Goal: Transaction & Acquisition: Purchase product/service

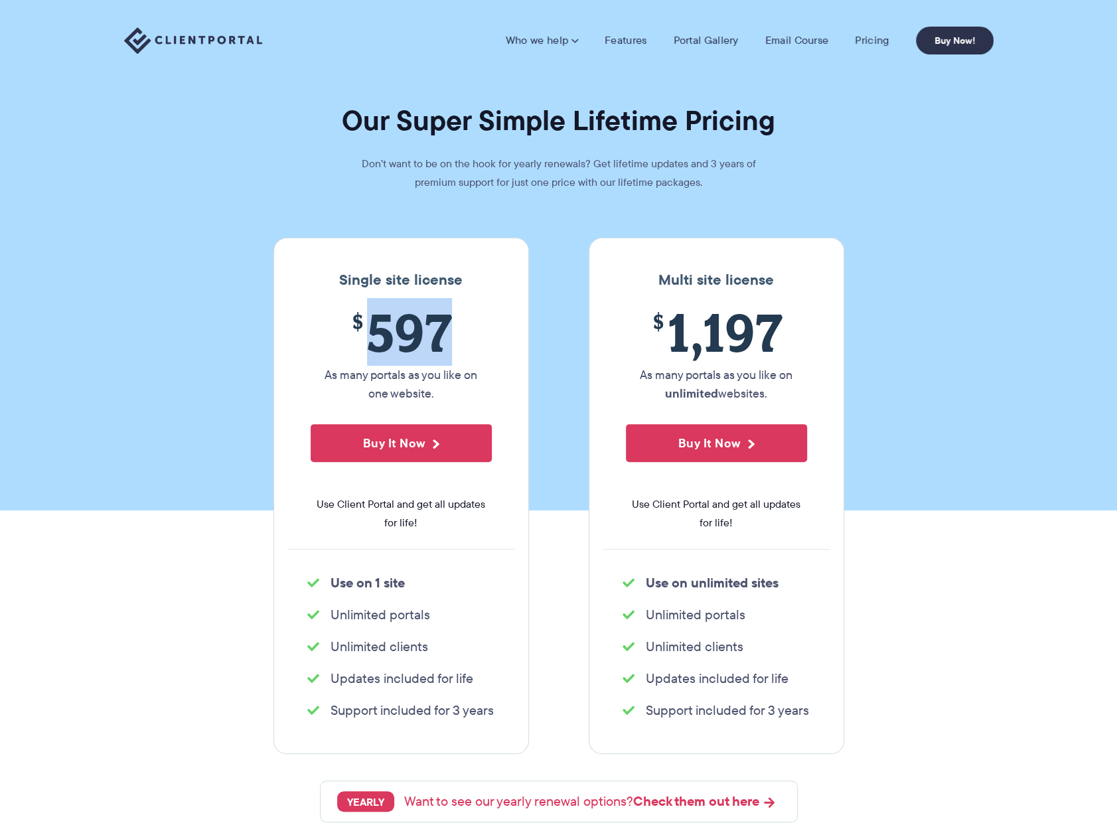
drag, startPoint x: 0, startPoint y: 0, endPoint x: 451, endPoint y: 343, distance: 567.1
click at [451, 343] on span "$ 597" at bounding box center [401, 332] width 181 height 60
click at [552, 480] on section "Our Super Simple Lifetime Pricing Don’t want to be on the hook for yearly renew…" at bounding box center [558, 255] width 1117 height 510
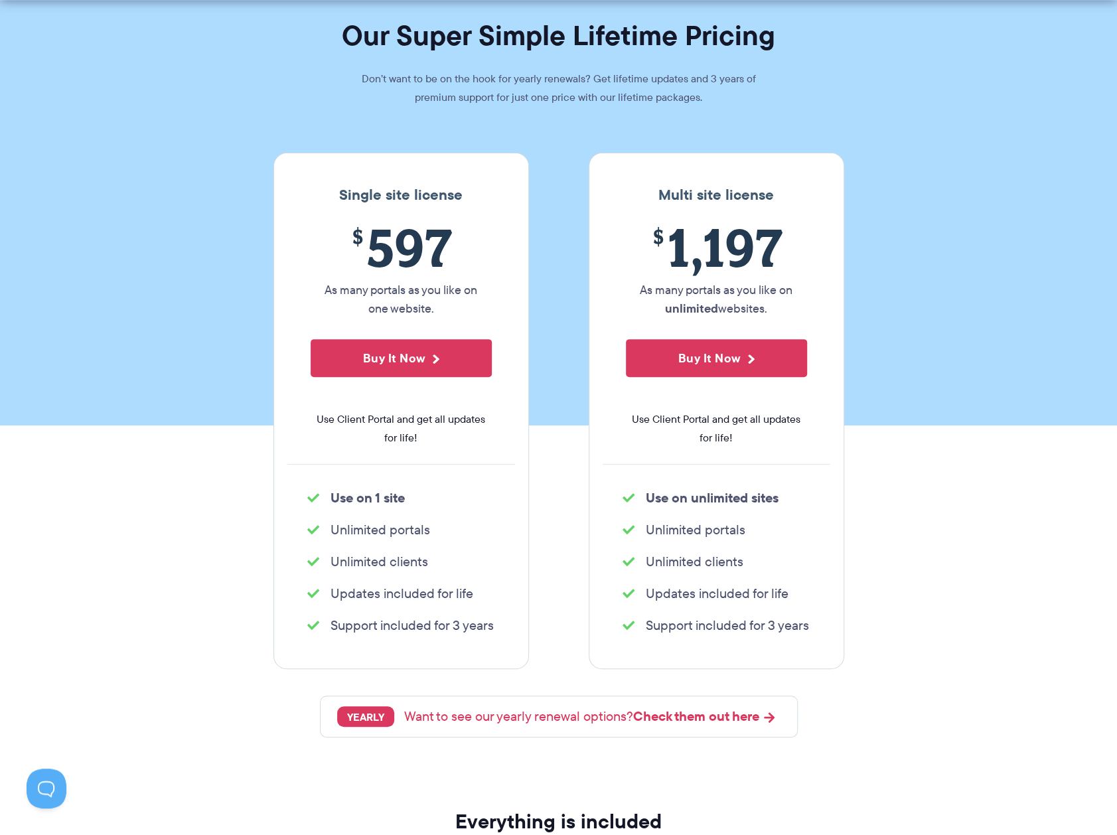
scroll to position [133, 0]
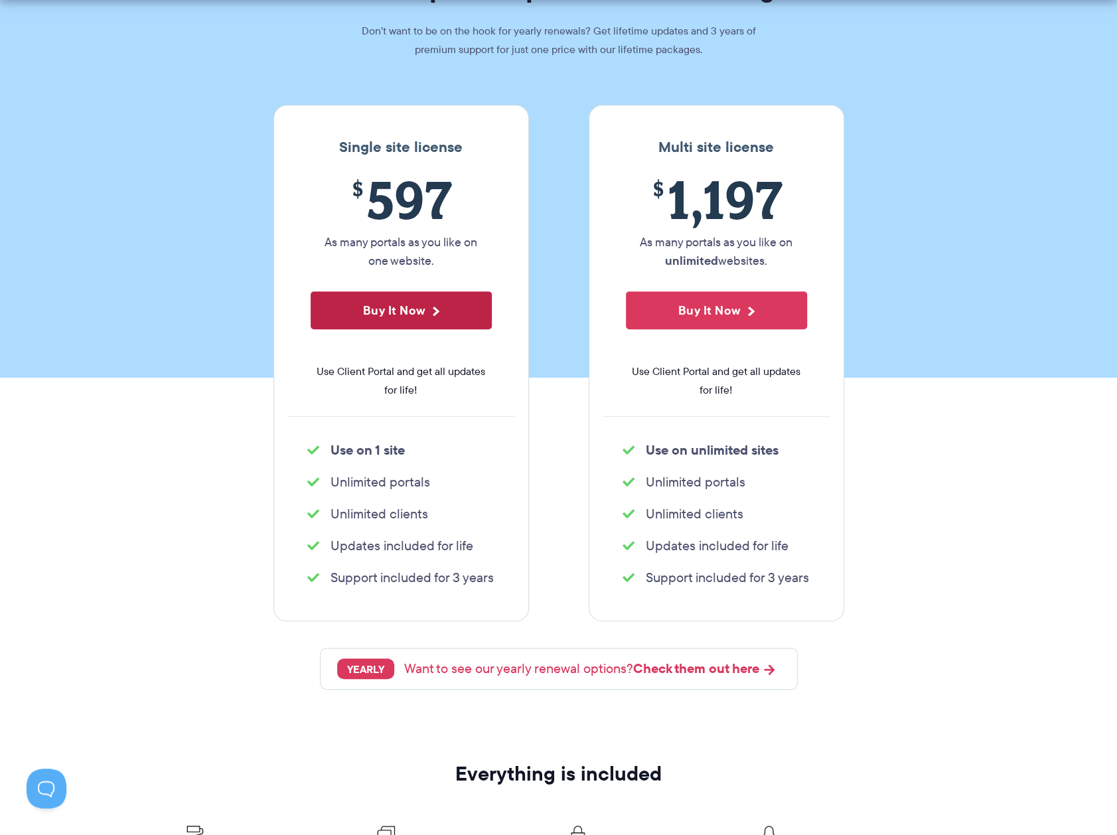
click at [402, 309] on button "Buy It Now" at bounding box center [401, 310] width 181 height 38
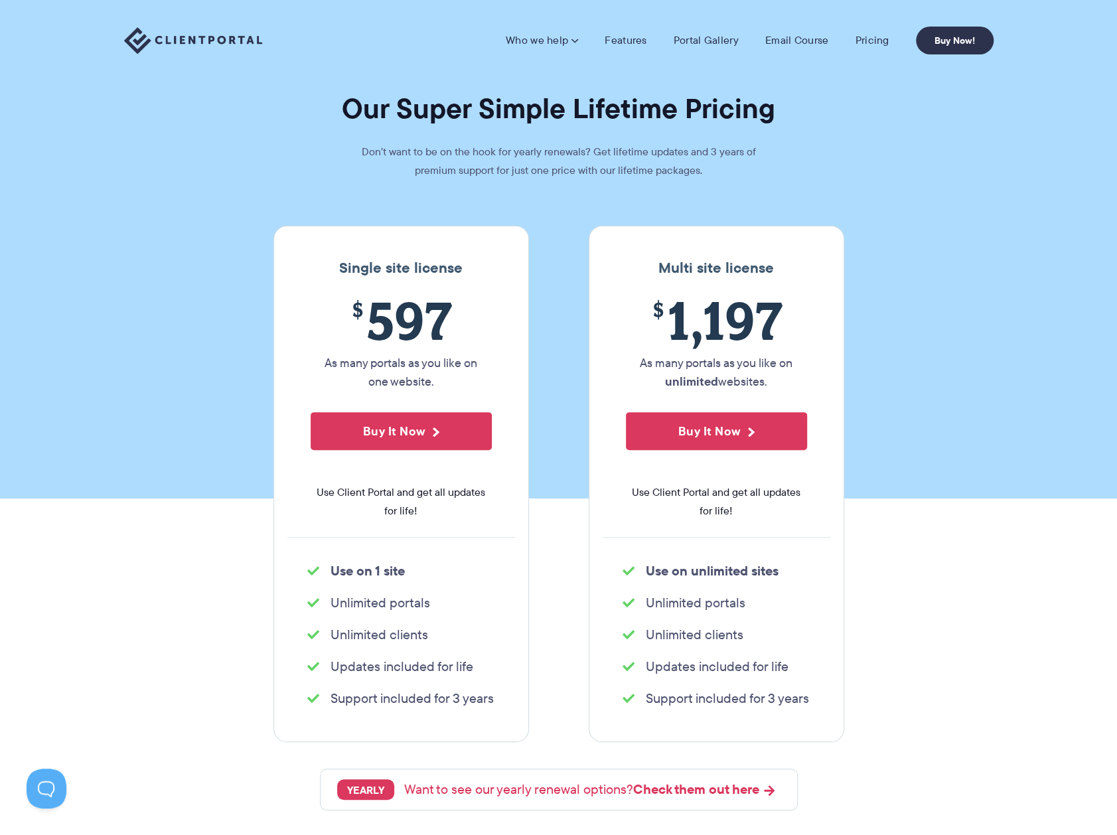
scroll to position [0, 0]
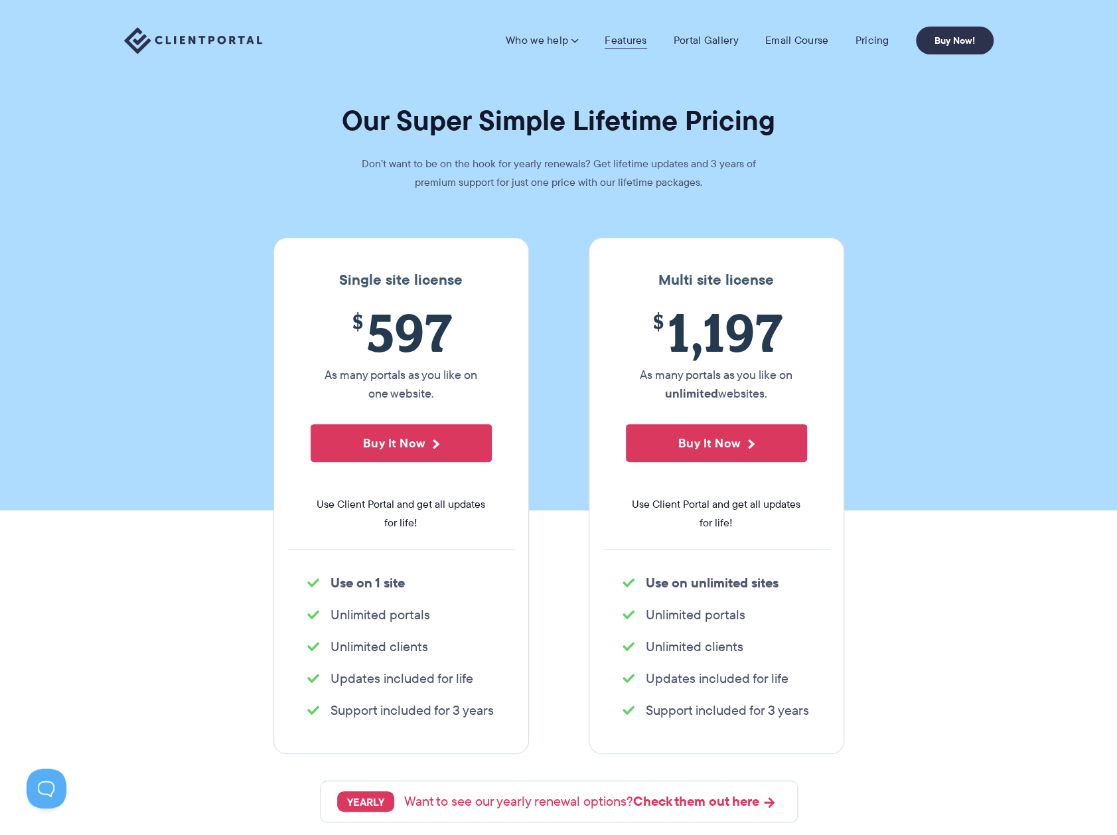
click at [624, 42] on link "Features" at bounding box center [626, 40] width 42 height 13
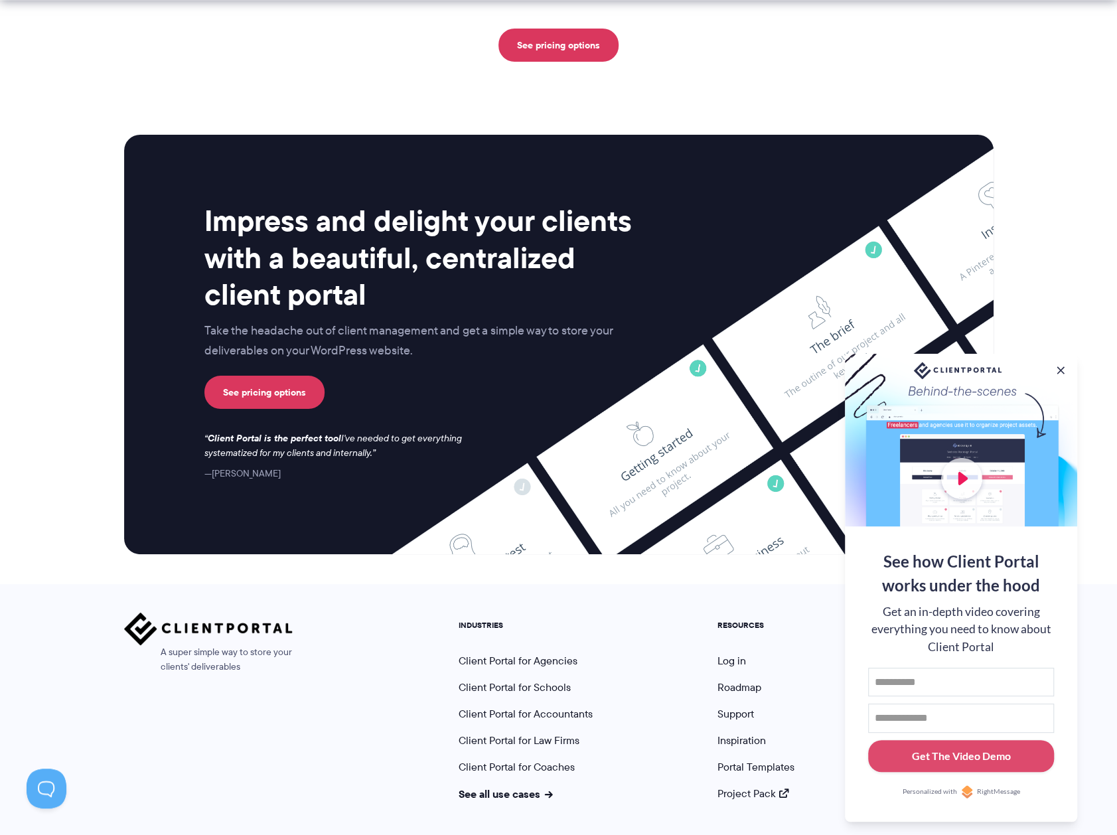
scroll to position [3263, 0]
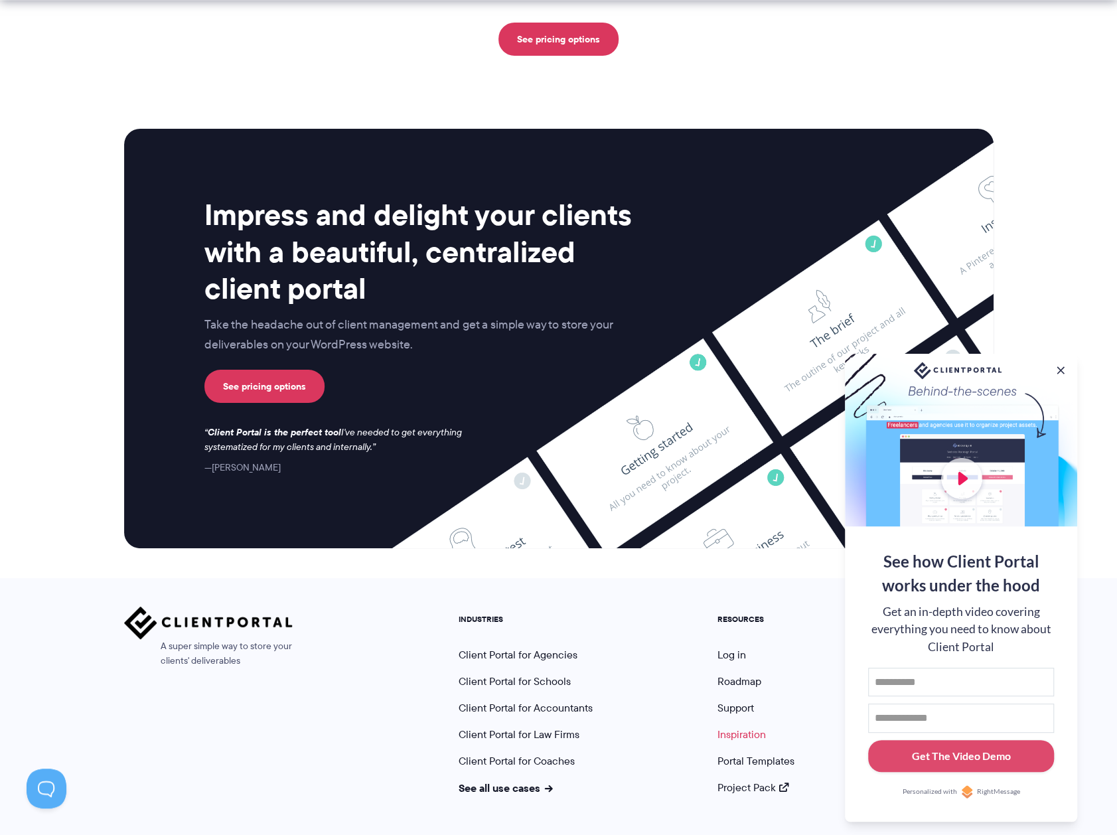
click at [735, 727] on link "Inspiration" at bounding box center [742, 734] width 48 height 15
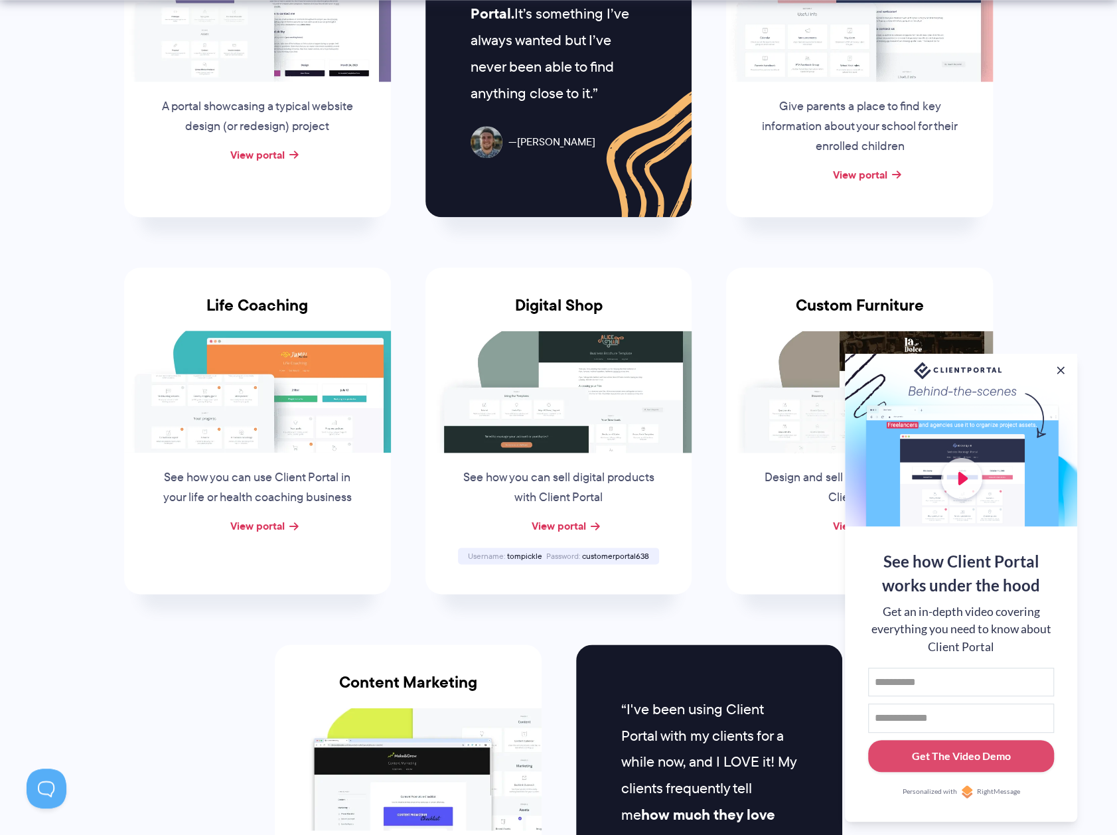
scroll to position [797, 0]
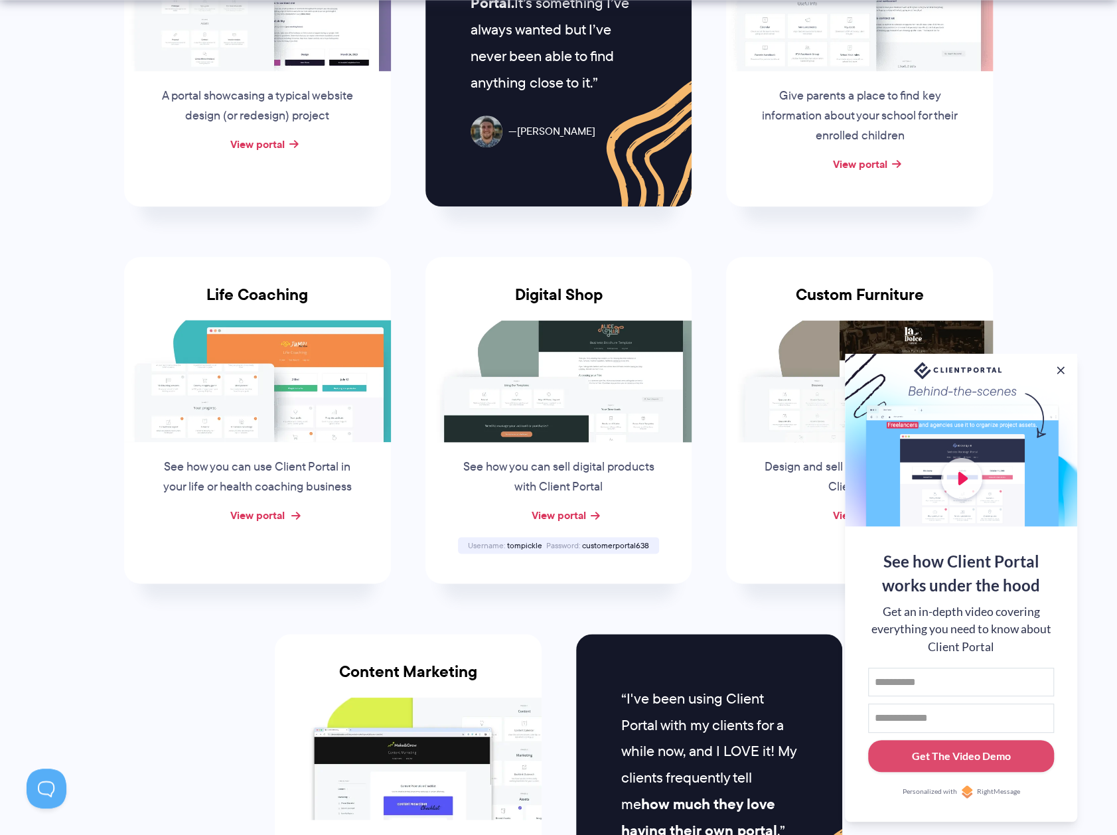
click at [264, 517] on link "View portal" at bounding box center [257, 515] width 54 height 16
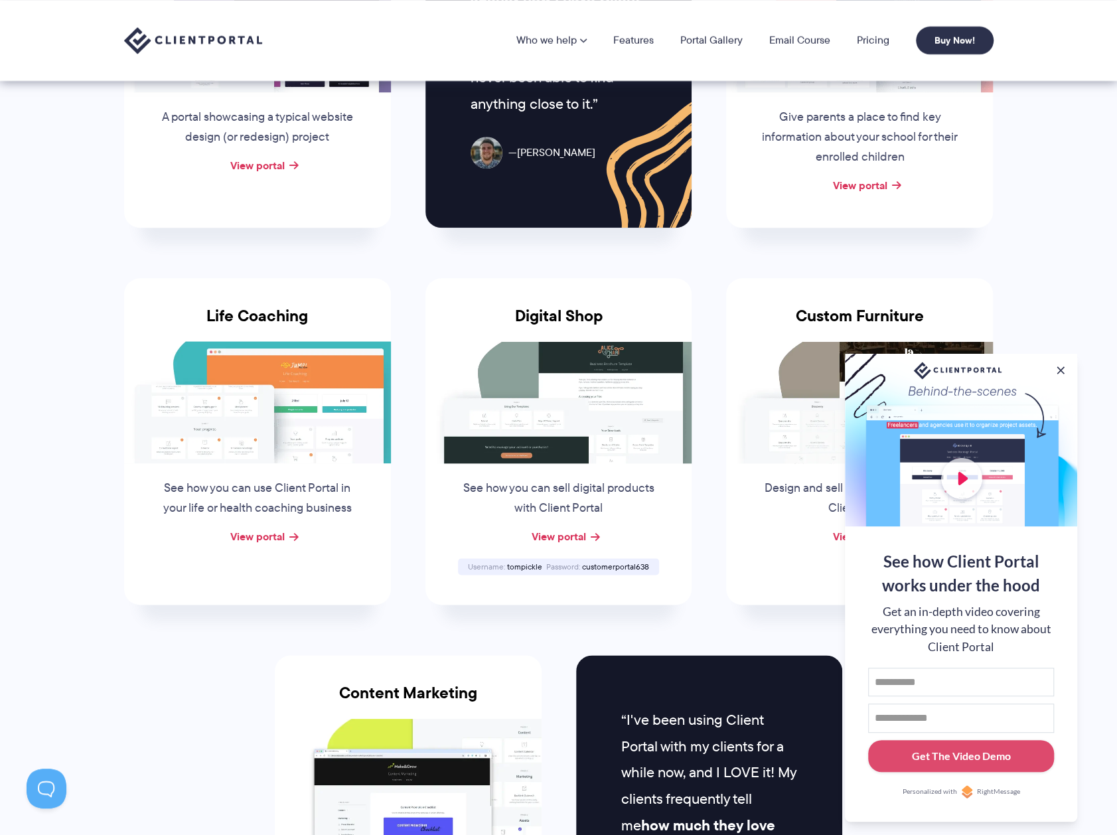
scroll to position [730, 0]
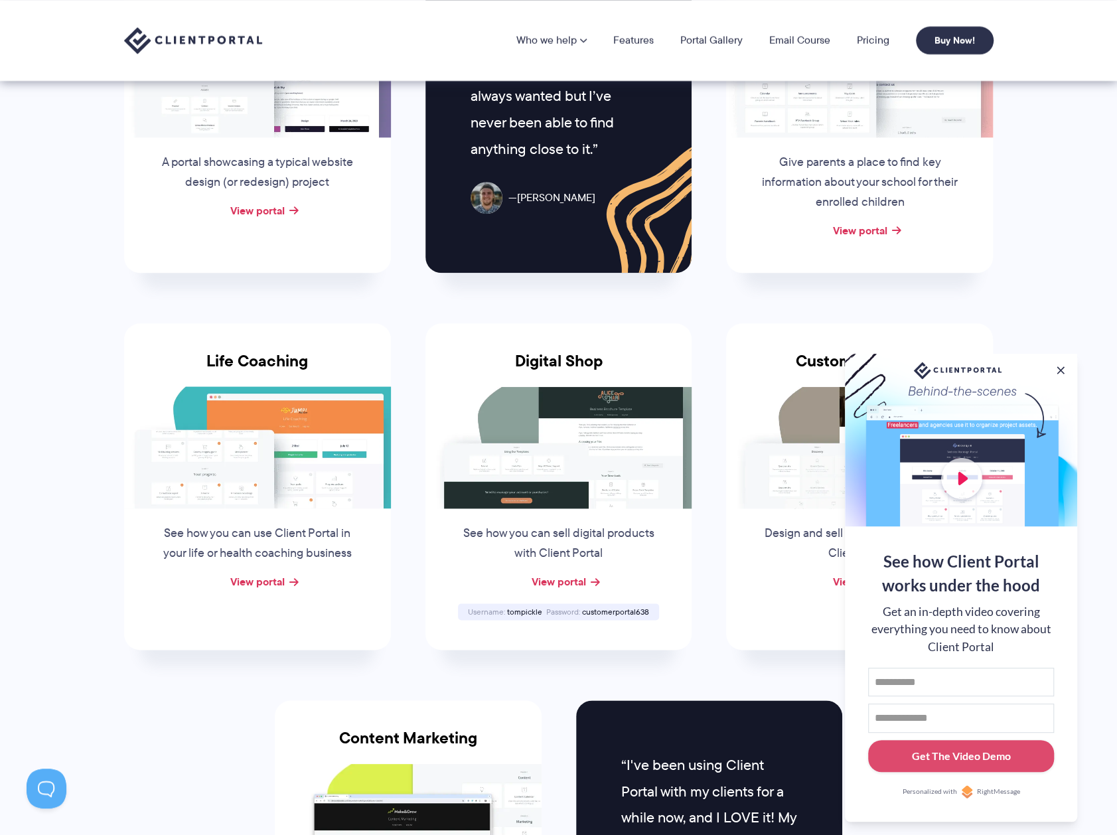
click at [604, 609] on span "customerportal638" at bounding box center [615, 611] width 67 height 11
click at [559, 578] on link "View portal" at bounding box center [558, 582] width 54 height 16
click at [1062, 367] on button at bounding box center [1061, 370] width 16 height 16
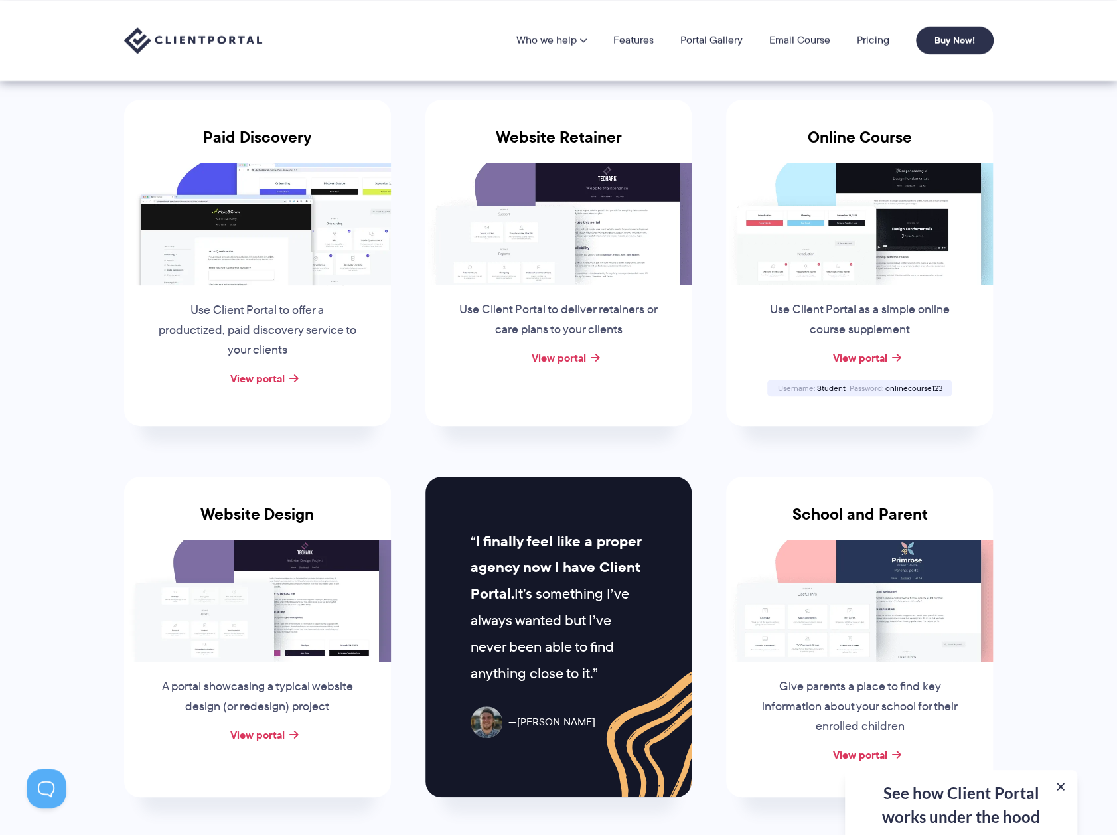
scroll to position [199, 0]
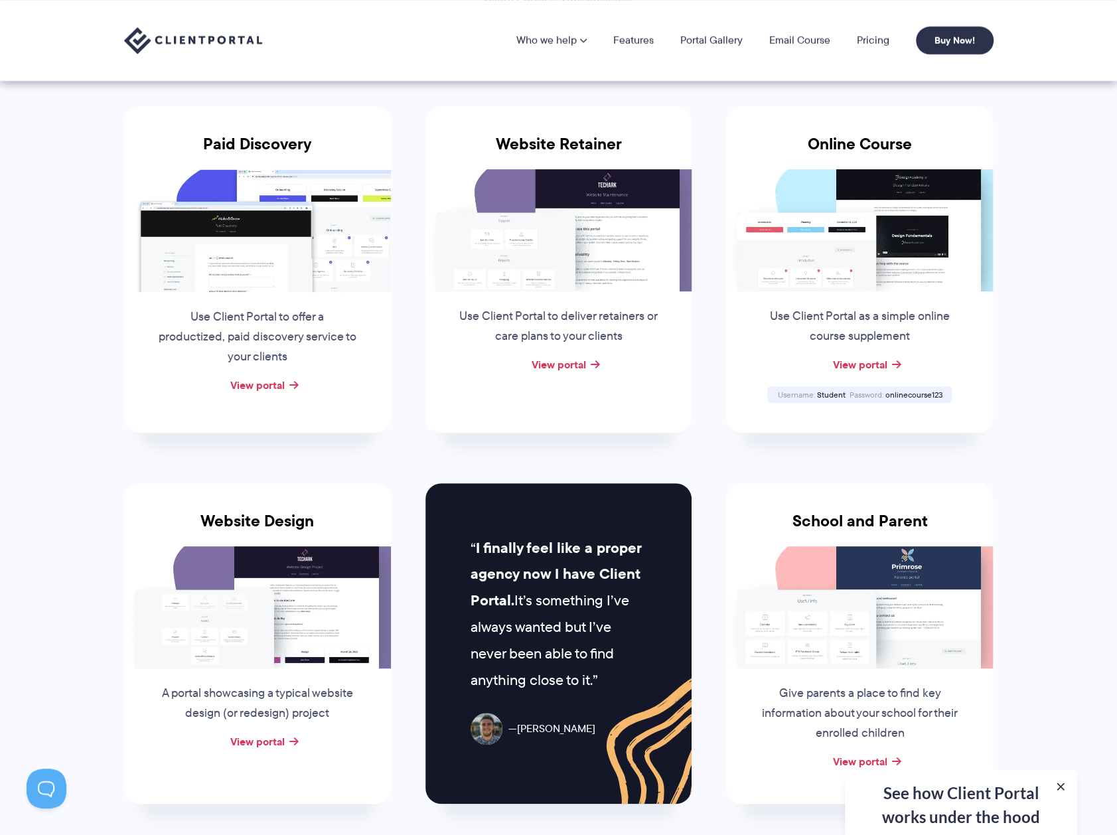
click at [910, 391] on span "onlinecourse123" at bounding box center [913, 394] width 57 height 11
click at [563, 364] on link "View portal" at bounding box center [558, 365] width 54 height 16
click at [852, 362] on link "View portal" at bounding box center [860, 365] width 54 height 16
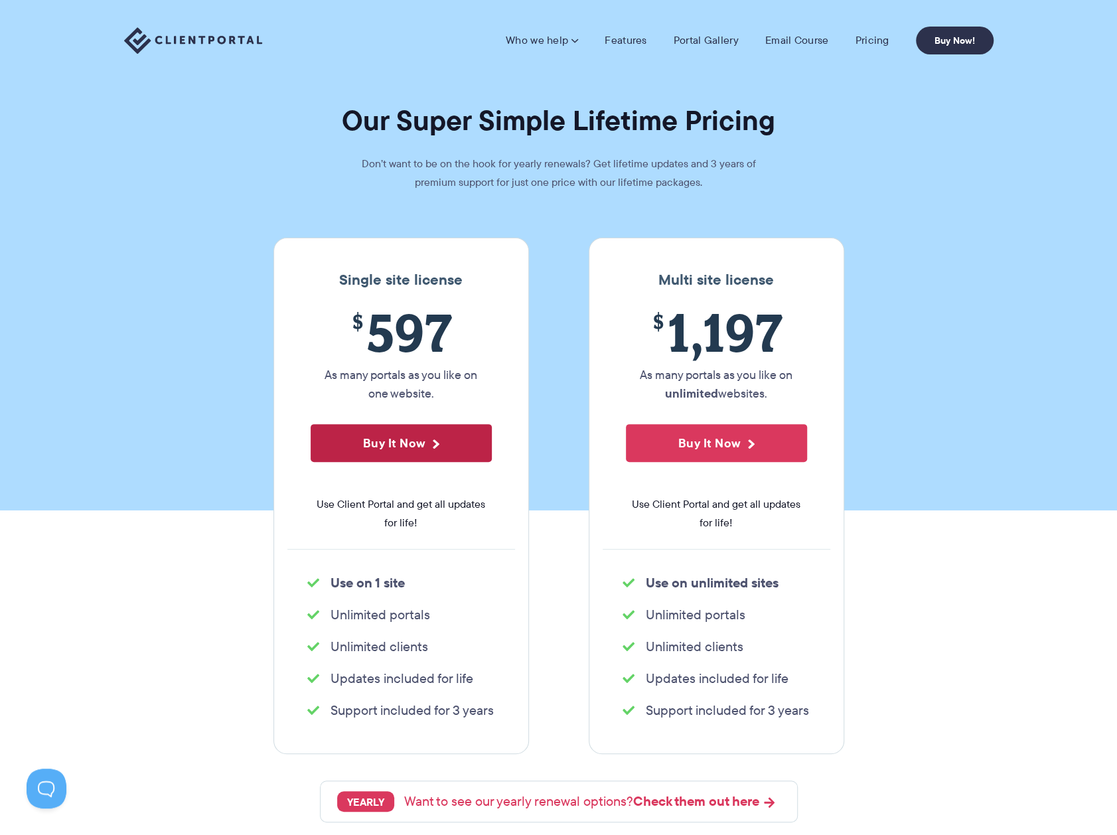
click at [412, 438] on button "Buy It Now" at bounding box center [401, 443] width 181 height 38
click at [867, 42] on link "Pricing" at bounding box center [872, 40] width 34 height 13
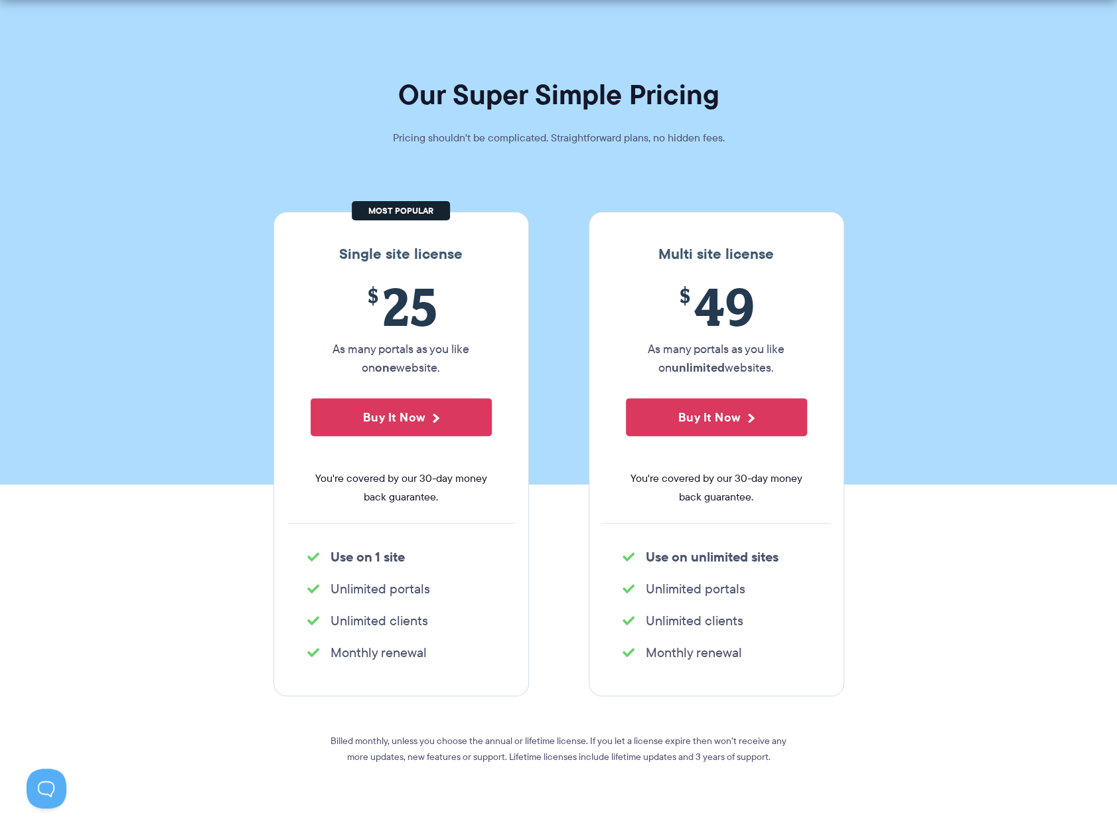
scroll to position [66, 0]
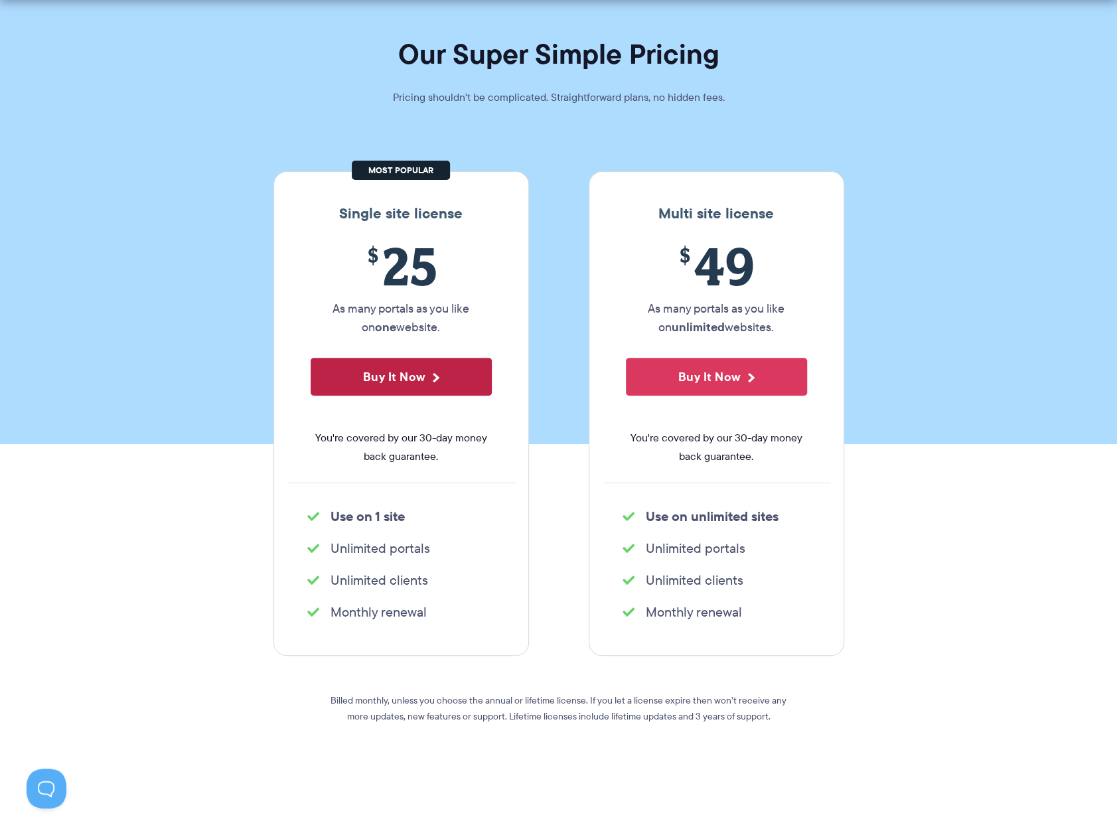
click at [394, 380] on button "Buy It Now" at bounding box center [401, 377] width 181 height 38
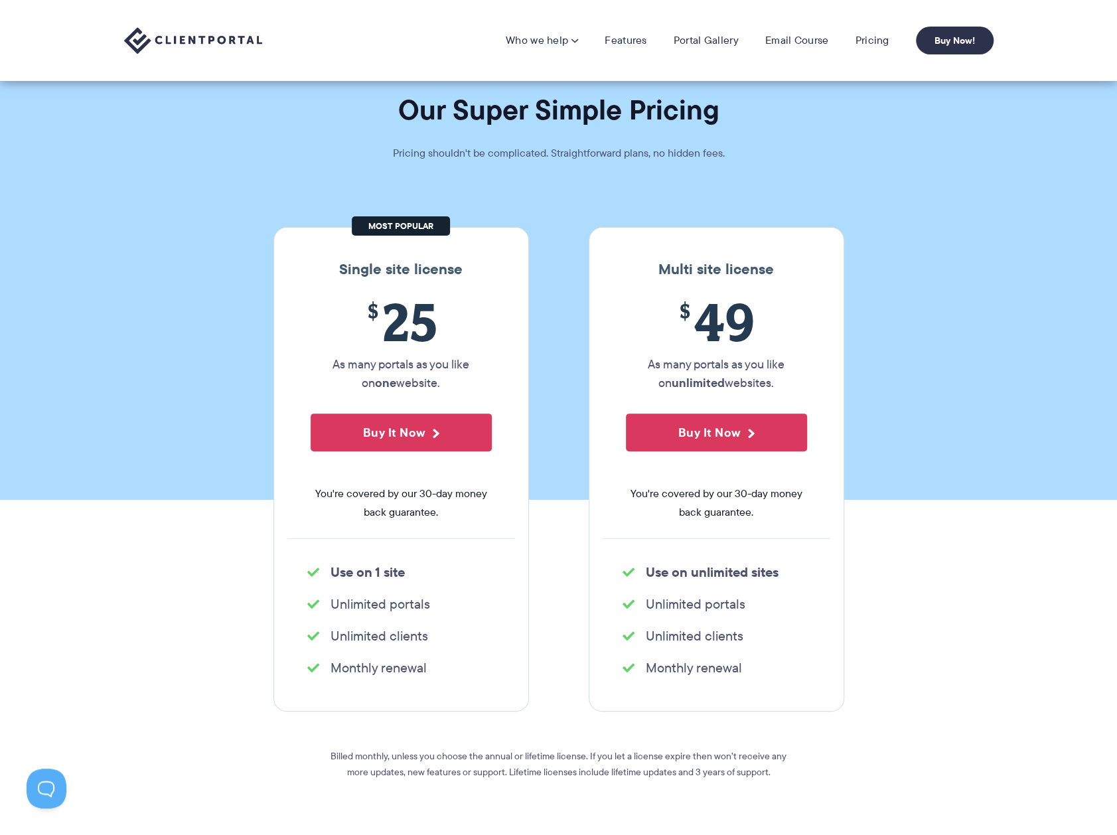
scroll to position [0, 0]
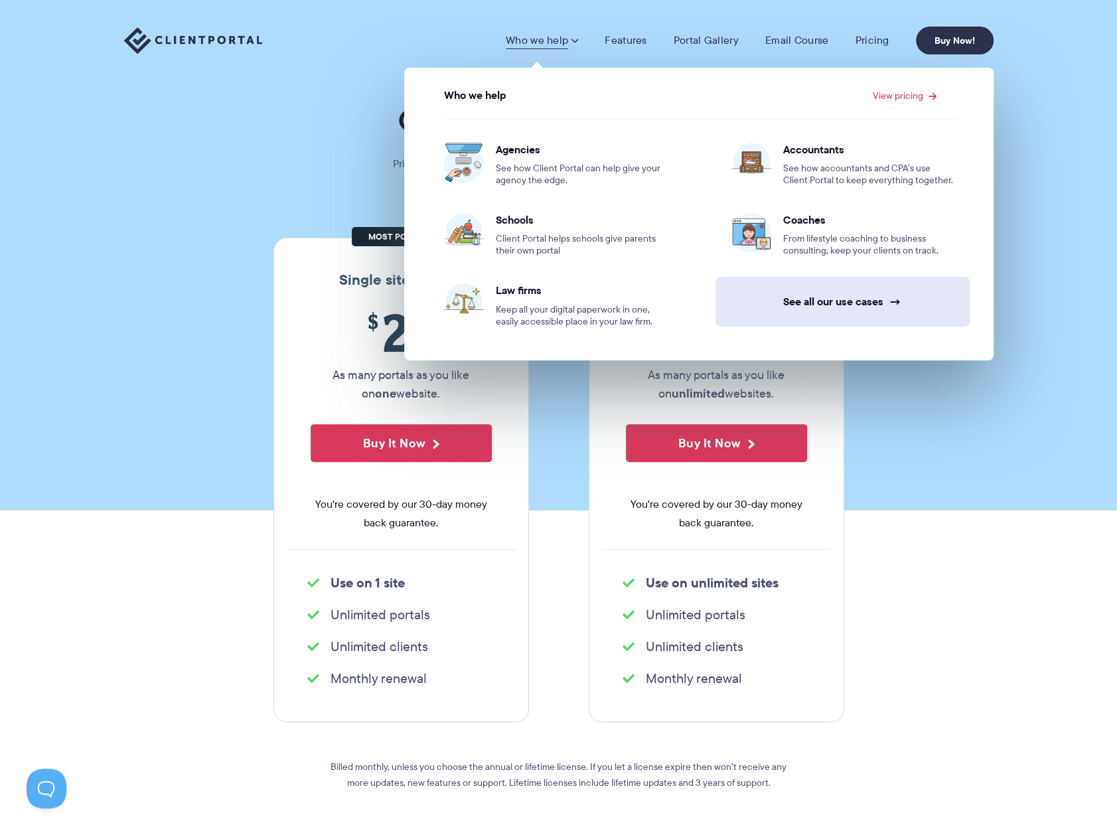
click at [822, 297] on link "See all our use cases →" at bounding box center [843, 302] width 254 height 50
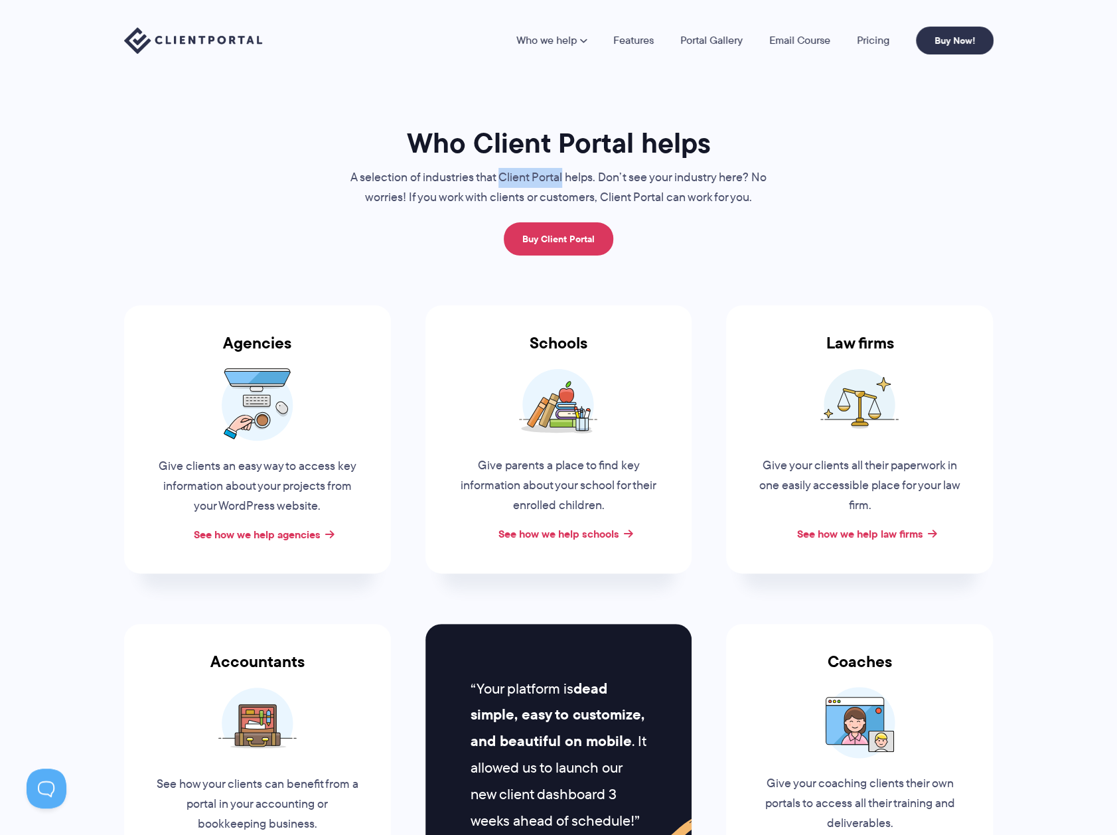
drag, startPoint x: 499, startPoint y: 175, endPoint x: 563, endPoint y: 173, distance: 64.4
click at [563, 173] on p "A selection of industries that Client Portal helps. Don’t see your industry her…" at bounding box center [559, 188] width 445 height 40
copy p "Client Portal"
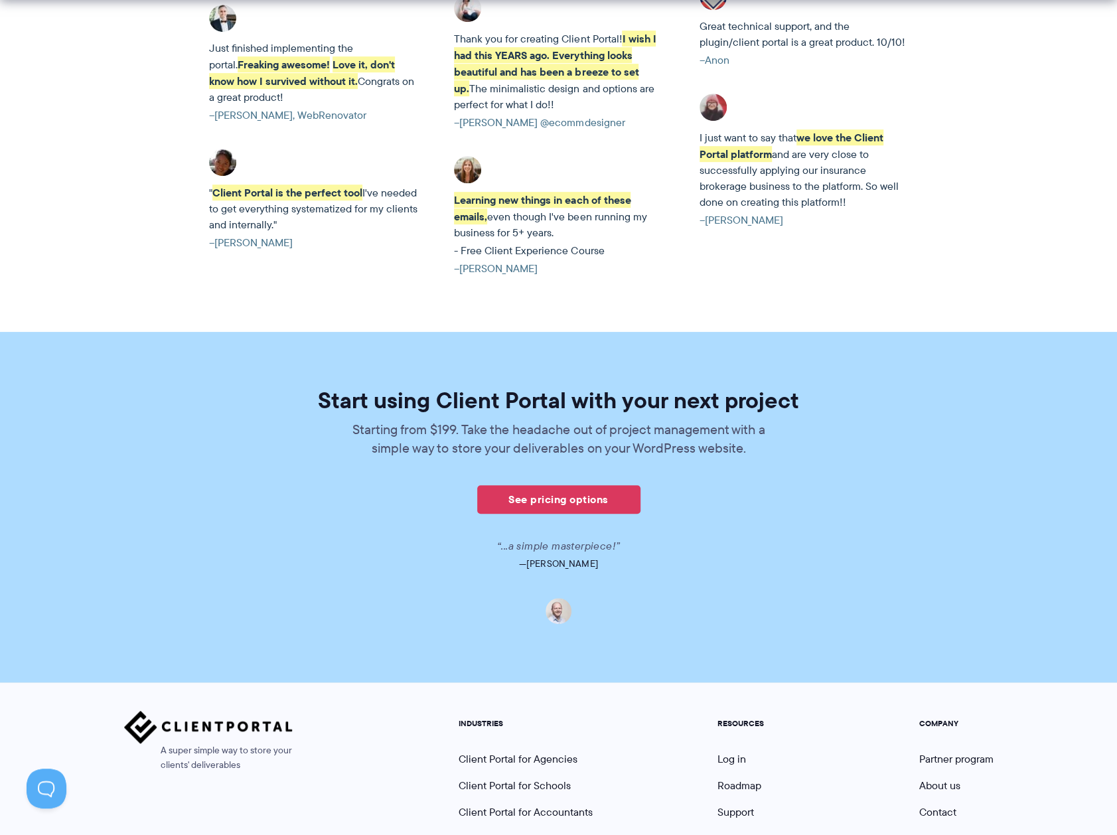
scroll to position [3853, 0]
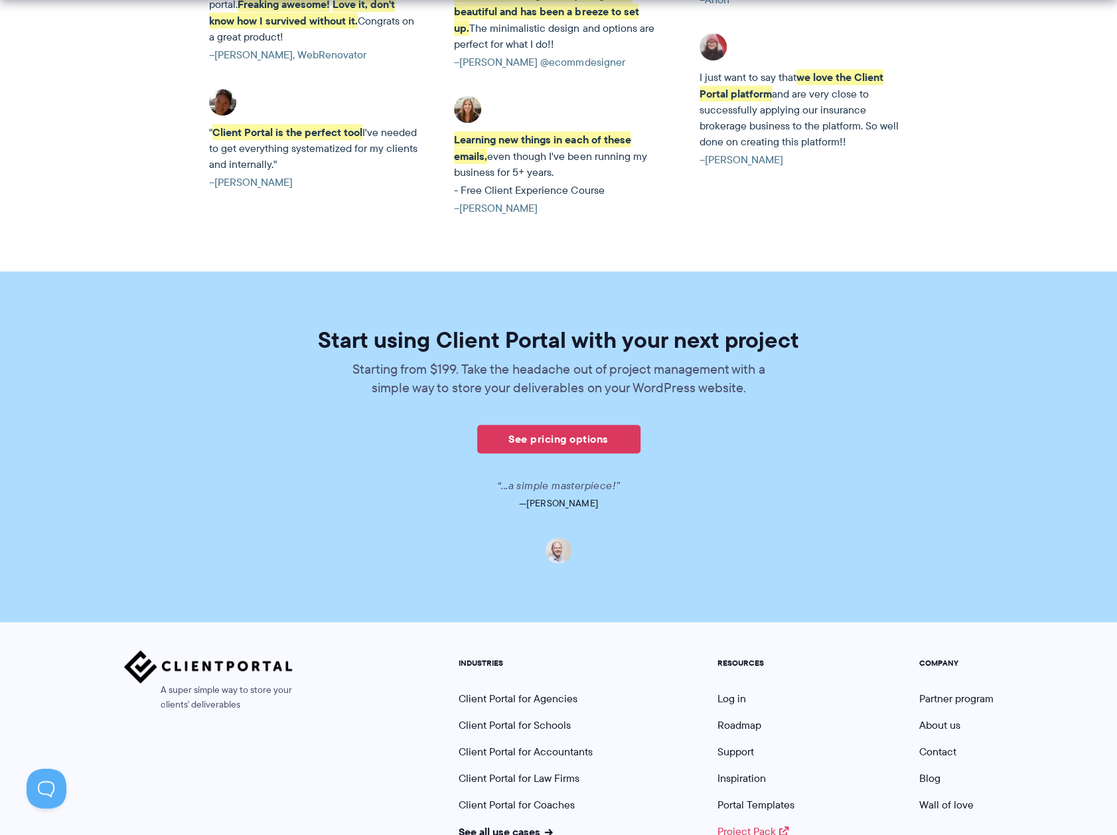
click at [750, 824] on link "Project Pack" at bounding box center [754, 831] width 72 height 15
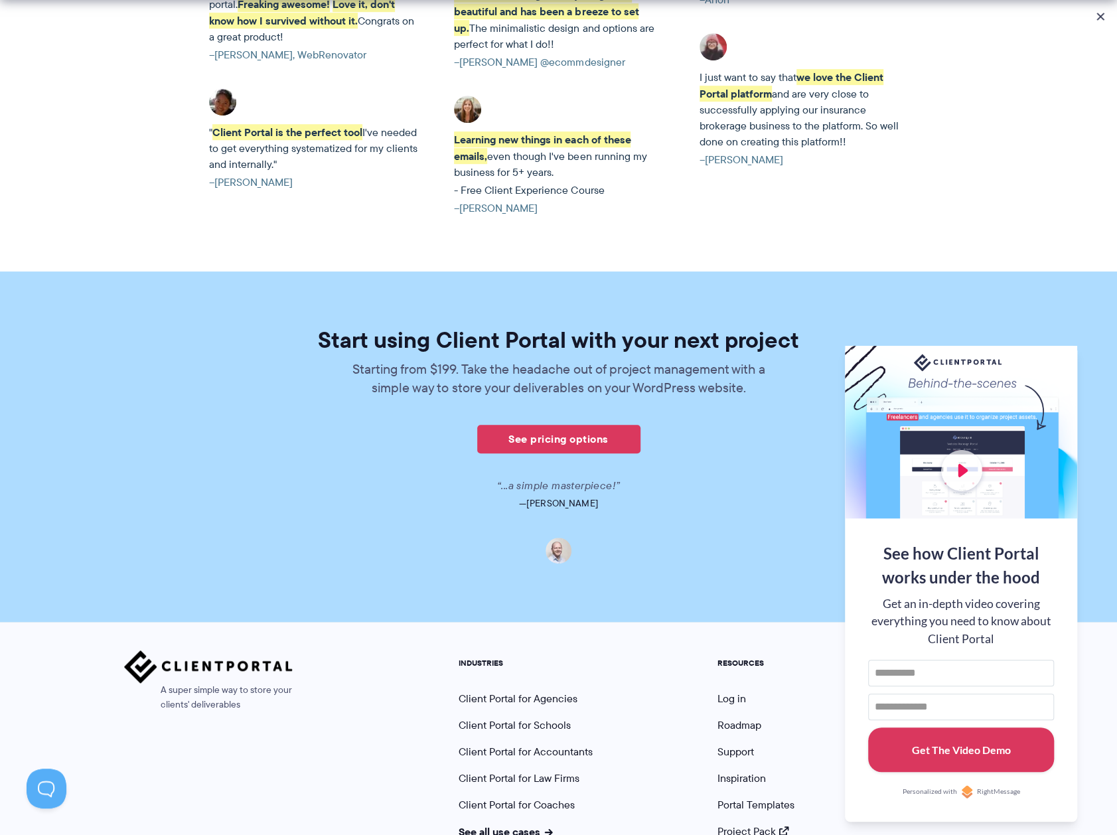
click at [965, 753] on div "Get The Video Demo" at bounding box center [961, 750] width 99 height 29
